Goal: Go to known website: Access a specific website the user already knows

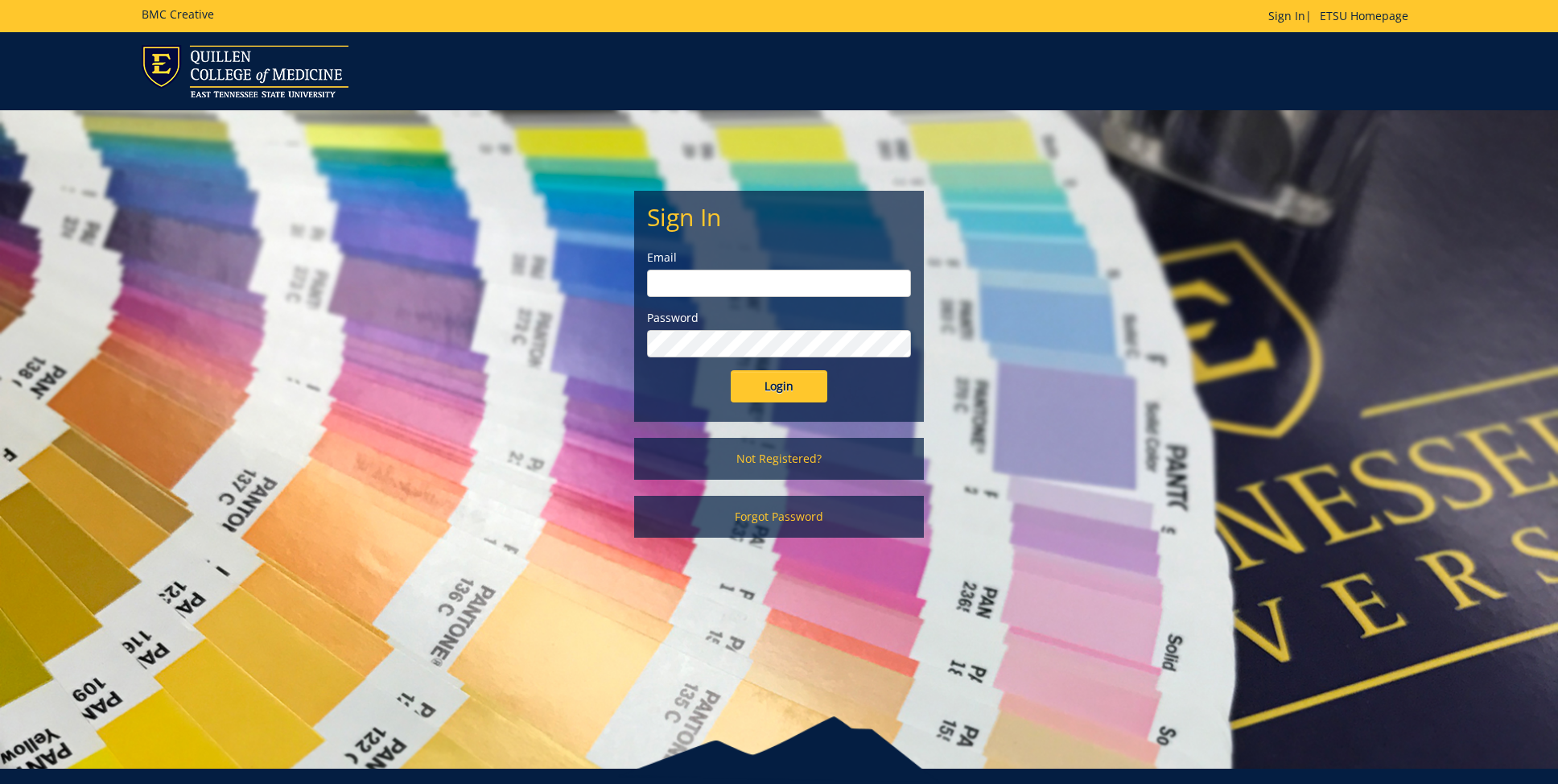
type input "ares@etsu.edu"
click at [786, 390] on input "Login" at bounding box center [779, 386] width 96 height 32
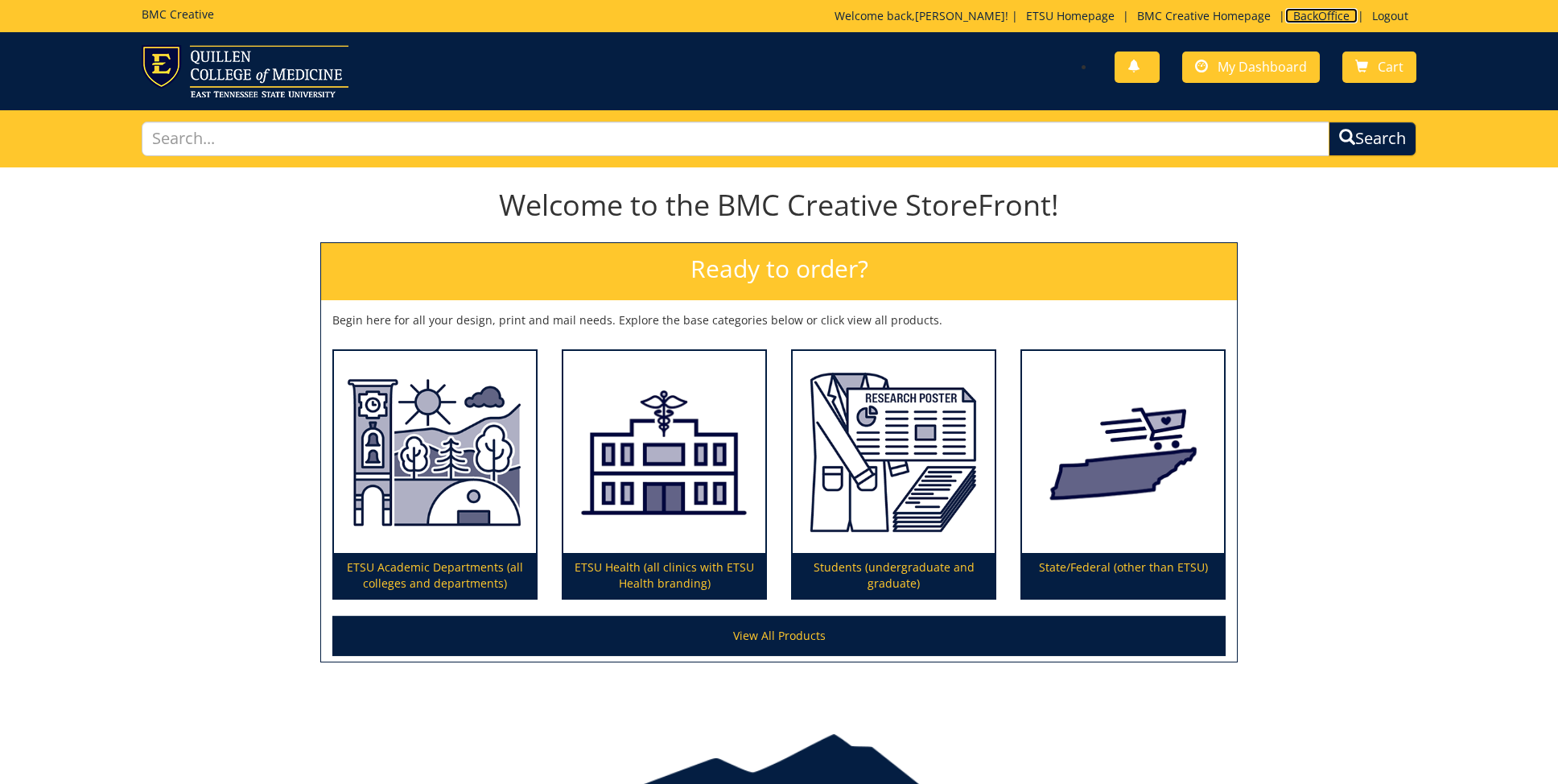
click at [1303, 15] on link "BackOffice" at bounding box center [1321, 15] width 72 height 15
